Goal: Information Seeking & Learning: Learn about a topic

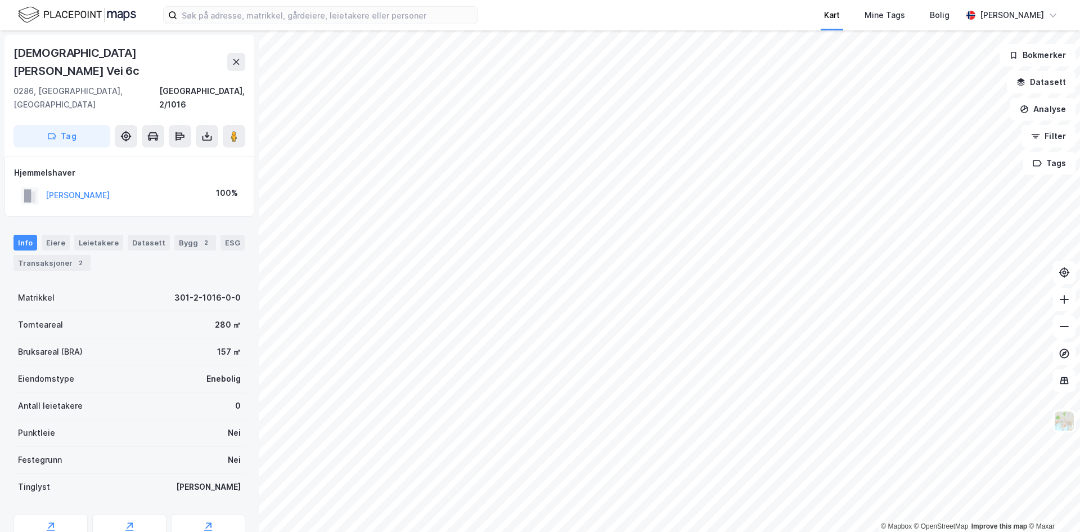
click at [870, 29] on div "Kart Mine Tags Bolig [PERSON_NAME] © Mapbox © OpenStreetMap Improve this map © …" at bounding box center [540, 266] width 1080 height 532
